Goal: Task Accomplishment & Management: Use online tool/utility

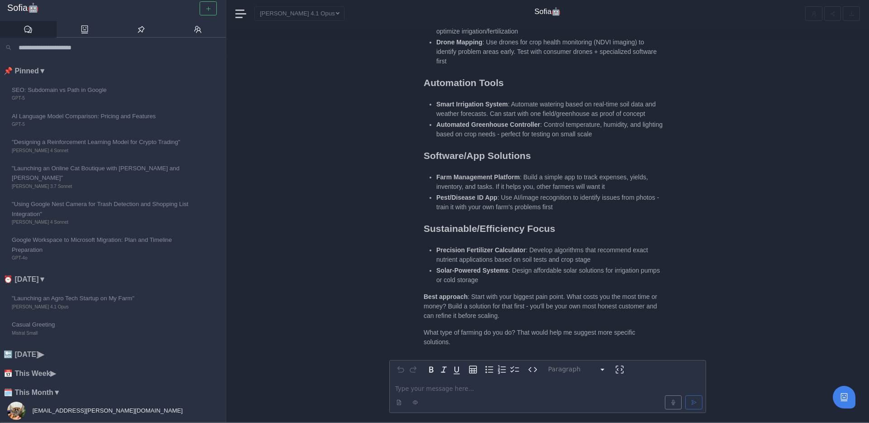
scroll to position [71, 0]
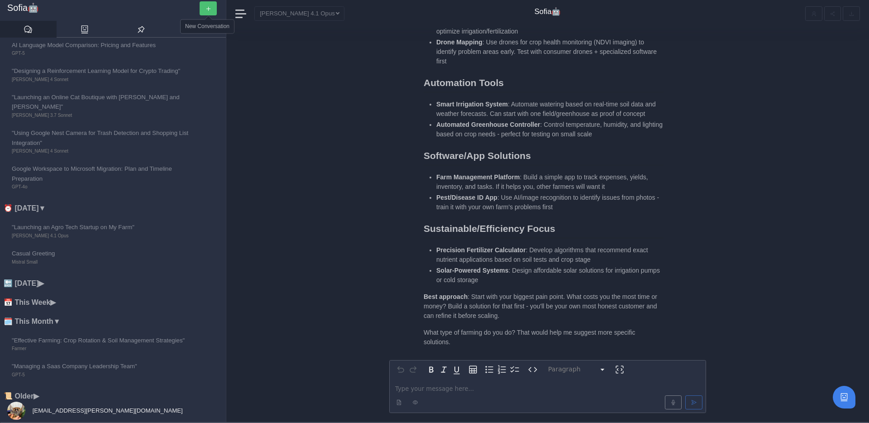
click at [204, 7] on button "button" at bounding box center [208, 8] width 17 height 14
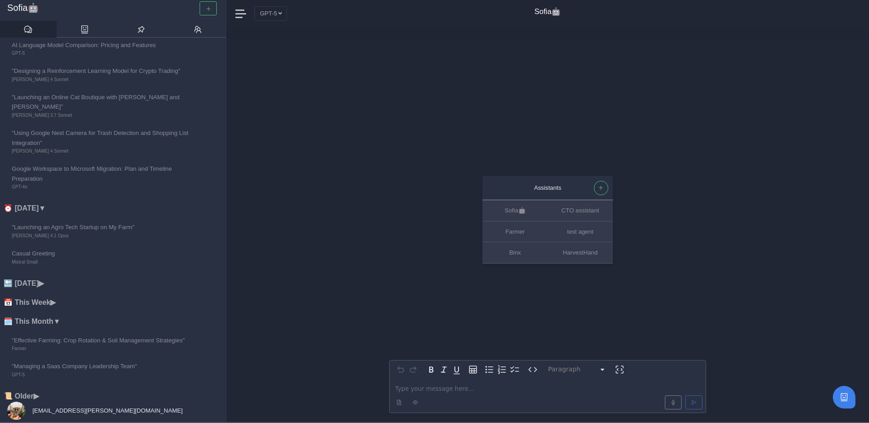
click at [418, 392] on p "editable markdown" at bounding box center [547, 389] width 305 height 10
click at [434, 388] on span "**********" at bounding box center [443, 388] width 97 height 6
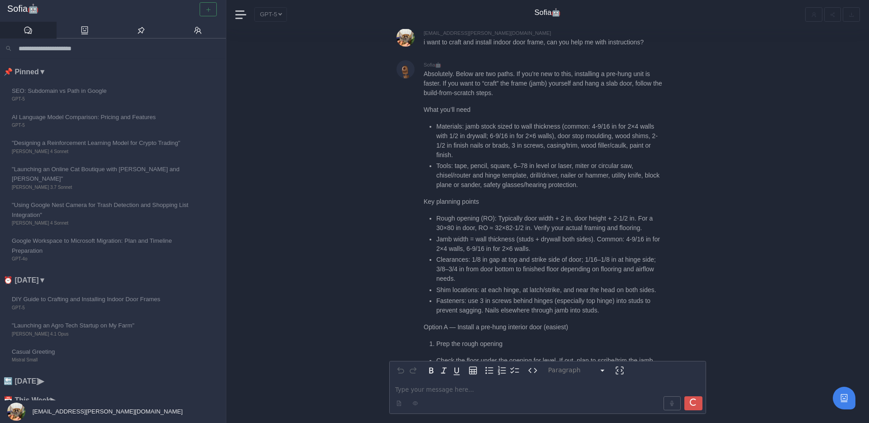
click at [546, 84] on p "Absolutely. Below are two paths. If you’re new to this, installing a pre-hung u…" at bounding box center [543, 83] width 240 height 29
copy p "jamb"
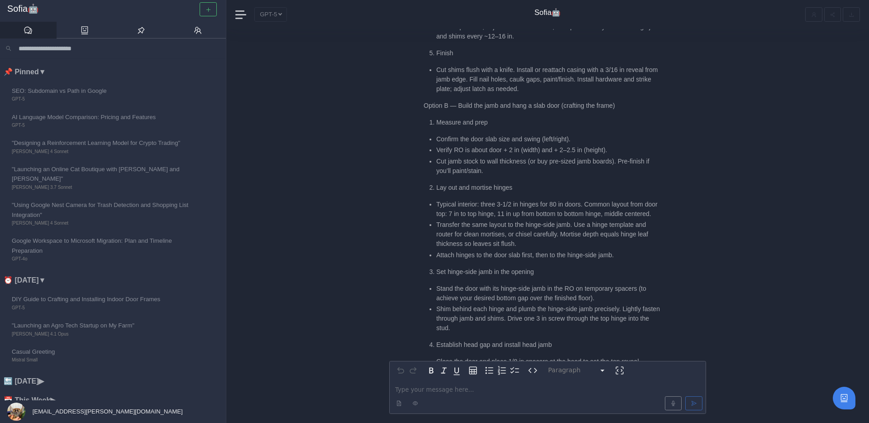
scroll to position [-375, 0]
